Goal: Communication & Community: Answer question/provide support

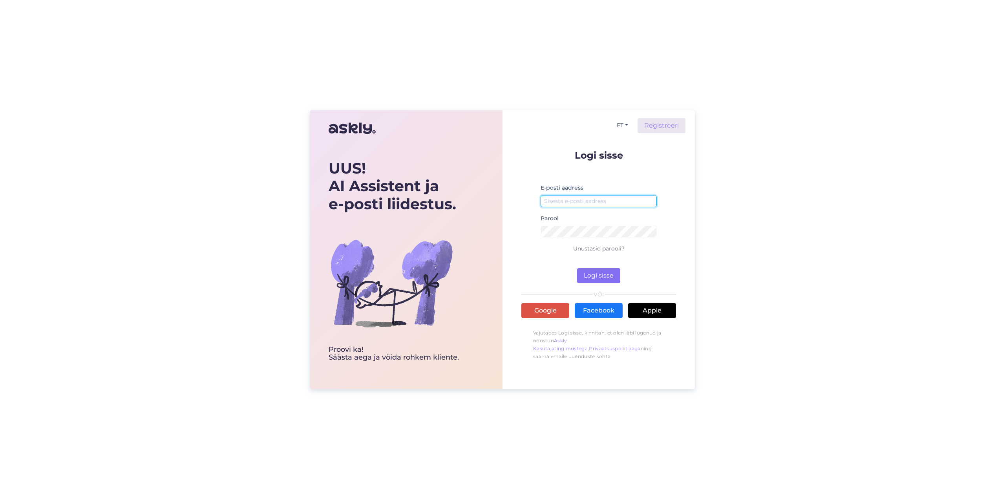
type input "[EMAIL_ADDRESS][DOMAIN_NAME]"
click at [591, 277] on button "Logi sisse" at bounding box center [598, 275] width 43 height 15
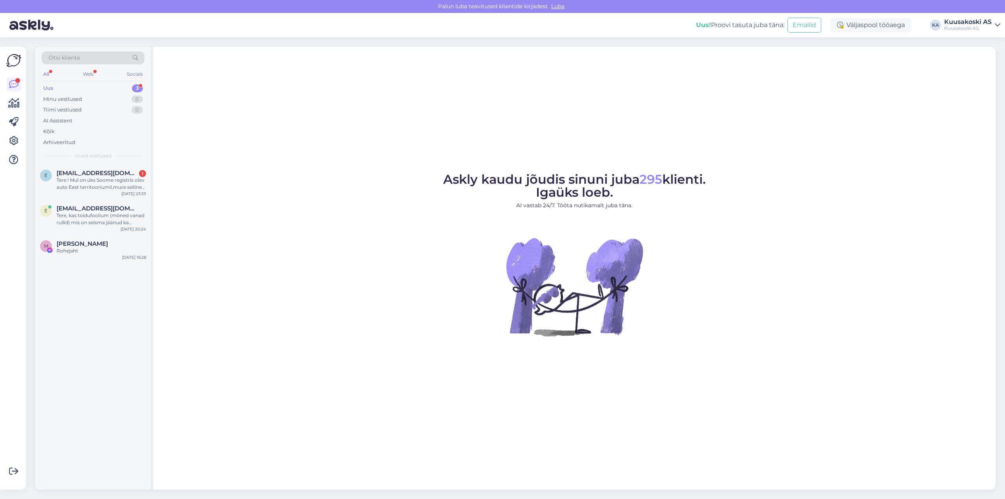
click at [45, 86] on div "Uus" at bounding box center [48, 88] width 10 height 8
click at [66, 247] on div "Rohejaht" at bounding box center [101, 250] width 89 height 7
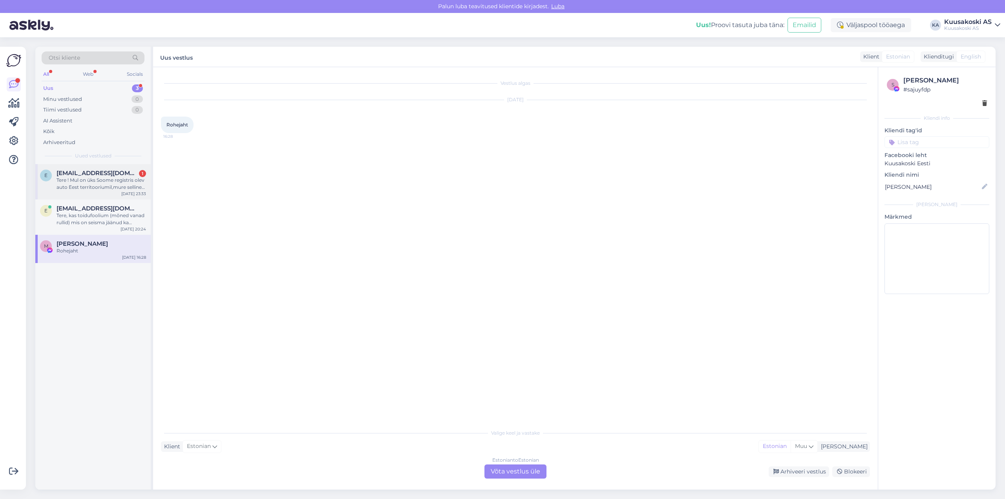
click at [106, 180] on div "Tere ! Mul on üks Soome registris olev auto Eest territooriumil,mure selline ,e…" at bounding box center [101, 184] width 89 height 14
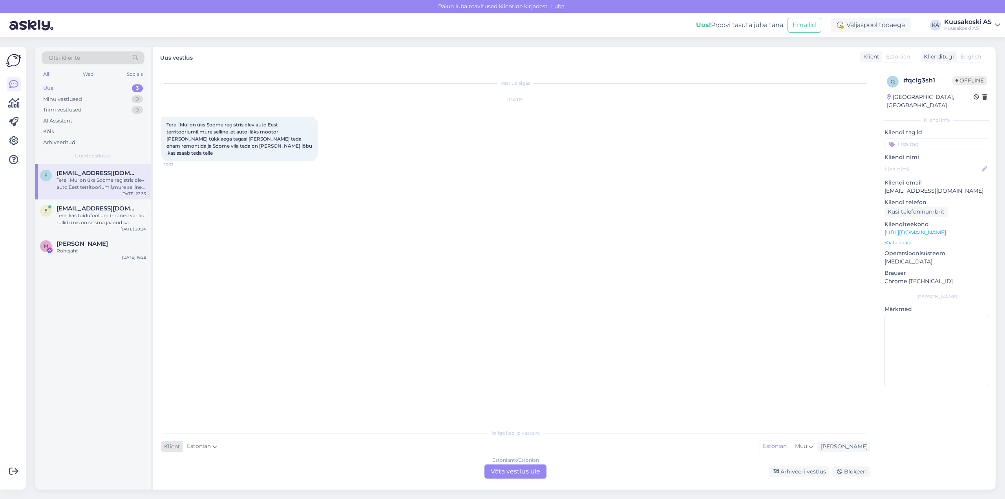
click at [192, 444] on span "Estonian" at bounding box center [199, 446] width 24 height 9
click at [264, 472] on div "Estonian to Estonian Võta vestlus üle Arhiveeri vestlus Blokeeri" at bounding box center [515, 471] width 709 height 14
click at [503, 469] on div "Estonian to Estonian Võta vestlus üle" at bounding box center [515, 471] width 62 height 14
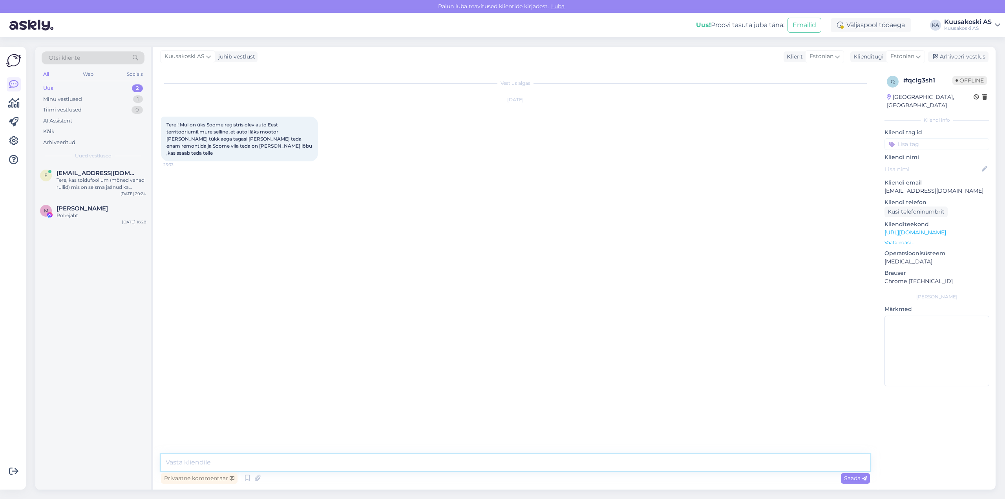
click at [272, 462] on textarea at bounding box center [515, 462] width 709 height 16
click at [269, 463] on textarea "Tere! AS Kuusakoski võtab vastu ka välisriigi registris olevad sõidukid romus" at bounding box center [515, 462] width 709 height 16
click at [290, 462] on textarea "Tere! AS Kuusakoski võtab vastu romuseõdukina ka välisriigi registris olevad sõ…" at bounding box center [515, 462] width 709 height 16
click at [296, 461] on textarea "Tere! AS Kuusakoski võtab vastu romusõdukina ka välisriigi registris olevad sõi…" at bounding box center [515, 462] width 709 height 16
click at [292, 460] on textarea "Tere! AS Kuusakoski võtab vastu romusõdukina ka välisriigi registris olevad sõi…" at bounding box center [515, 462] width 709 height 16
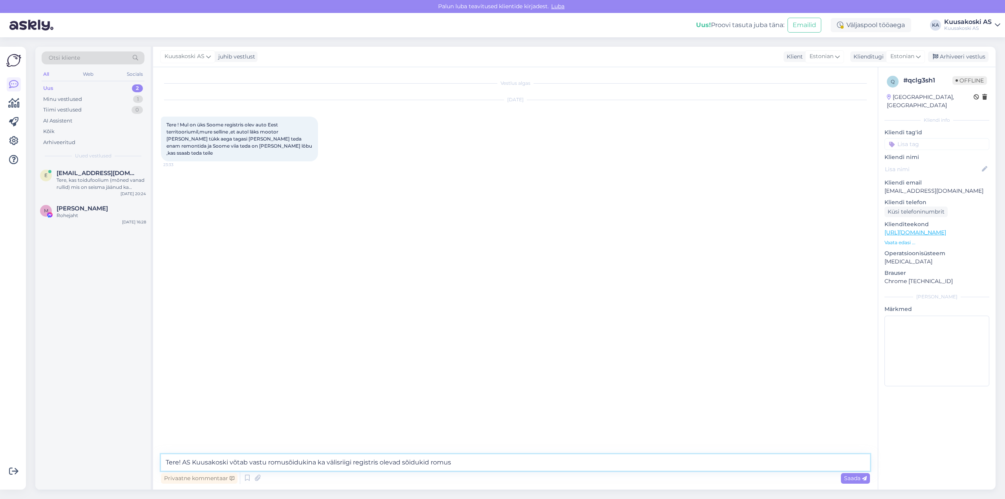
click at [249, 460] on textarea "Tere! AS Kuusakoski võtab vastu romusõidukina ka välisriigi registris olevad sõ…" at bounding box center [515, 462] width 709 height 16
drag, startPoint x: 366, startPoint y: 465, endPoint x: 317, endPoint y: 460, distance: 48.9
click at [317, 460] on textarea "Tere! AS Kuusakoski võtab romusõidukina vastu romusõidukina ka välisriigi regis…" at bounding box center [515, 462] width 709 height 16
drag, startPoint x: 452, startPoint y: 462, endPoint x: 429, endPoint y: 463, distance: 22.8
click at [429, 463] on textarea "Tere! AS Kuusakoski võtab romusõidukina vastu ka välisriigi registris olevad sõ…" at bounding box center [515, 462] width 709 height 16
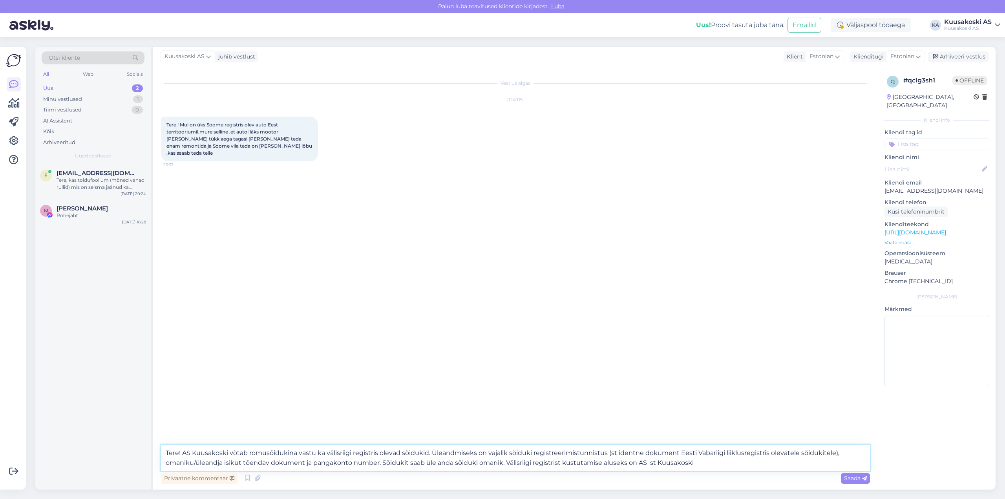
click at [648, 463] on textarea "Tere! AS Kuusakoski võtab romusõidukina vastu ka välisriigi registris olevad sõ…" at bounding box center [515, 458] width 709 height 26
click at [711, 462] on textarea "Tere! AS Kuusakoski võtab romusõidukina vastu ka välisriigi registris olevad sõ…" at bounding box center [515, 458] width 709 height 26
click at [321, 464] on textarea "Tere! AS Kuusakoski võtab romusõidukina vastu ka välisriigi registris olevad sõ…" at bounding box center [515, 453] width 709 height 36
click at [327, 463] on textarea "Tere! AS Kuusakoski võtab romusõidukina vastu ka välisriigi registris olevad sõ…" at bounding box center [515, 453] width 709 height 36
click at [274, 463] on textarea "Tere! AS Kuusakoski võtab romusõidukina vastu ka välisriigi registris olevad sõ…" at bounding box center [515, 453] width 709 height 36
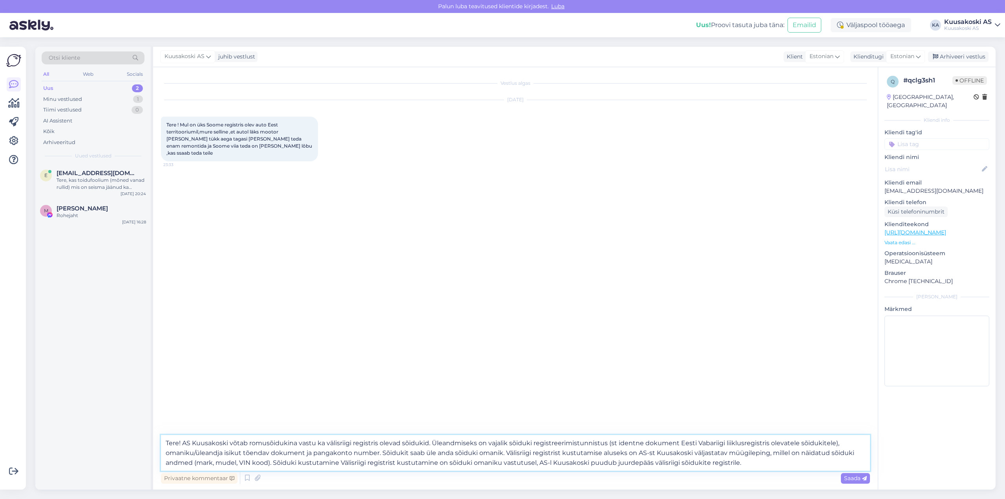
click at [343, 461] on textarea "Tere! AS Kuusakoski võtab romusõidukina vastu ka välisriigi registris olevad sõ…" at bounding box center [515, 453] width 709 height 36
drag, startPoint x: 436, startPoint y: 463, endPoint x: 396, endPoint y: 464, distance: 40.0
click at [396, 464] on textarea "Tere! AS Kuusakoski võtab romusõidukina vastu ka välisriigi registris olevad sõ…" at bounding box center [515, 453] width 709 height 36
type textarea "Tere! AS Kuusakoski võtab romusõidukina vastu ka välisriigi registris olevad sõ…"
click at [852, 478] on span "Saada" at bounding box center [855, 477] width 23 height 7
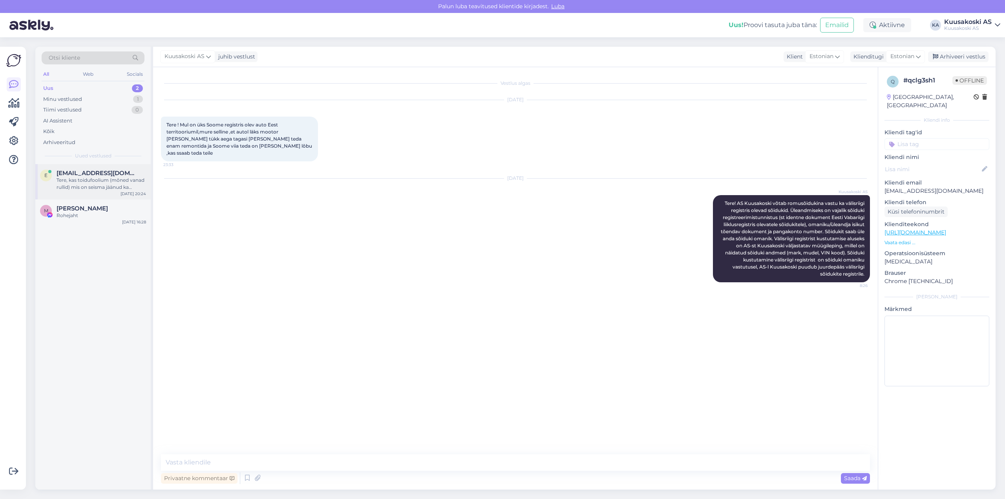
click at [104, 182] on div "Tere, kas toidufoolium (mõned vanad rullid) mis on seisma jäänud ka sobivad Roh…" at bounding box center [101, 184] width 89 height 14
